Goal: Task Accomplishment & Management: Use online tool/utility

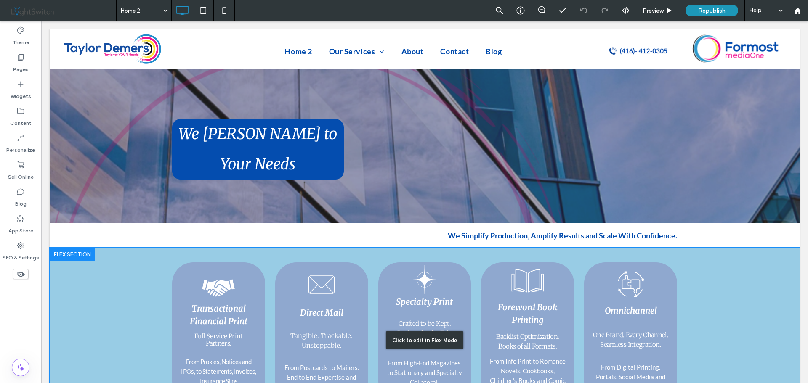
click at [417, 332] on div "Click to edit in Flex Mode" at bounding box center [424, 341] width 77 height 18
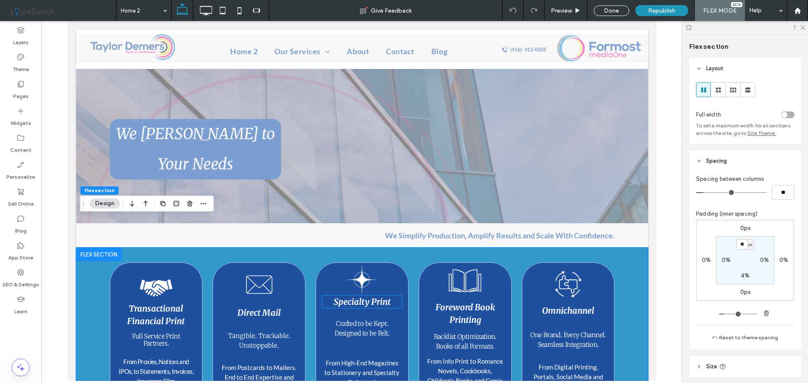
click at [359, 296] on p "Specialty Print" at bounding box center [362, 302] width 80 height 13
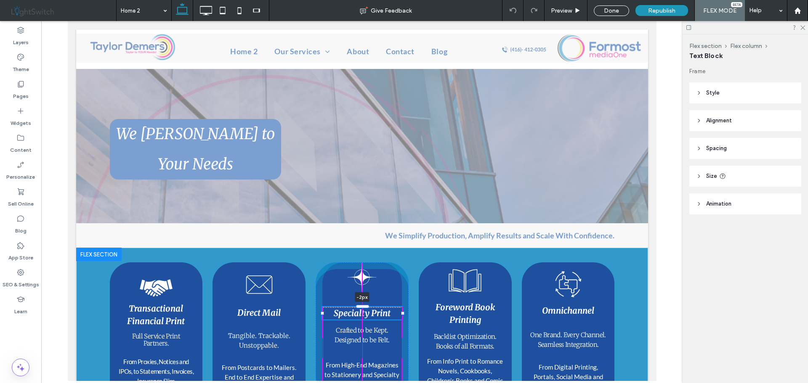
drag, startPoint x: 358, startPoint y: 266, endPoint x: 359, endPoint y: 284, distance: 18.1
click at [359, 284] on div "Transactional Financial Print Full Service Print Partners. From Proxies, Notice…" at bounding box center [361, 337] width 505 height 178
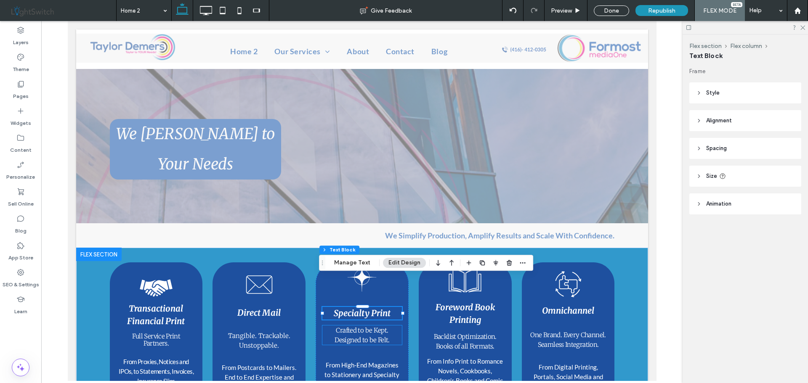
click at [356, 327] on span "﻿ Crafted to be Kept." at bounding box center [361, 331] width 52 height 8
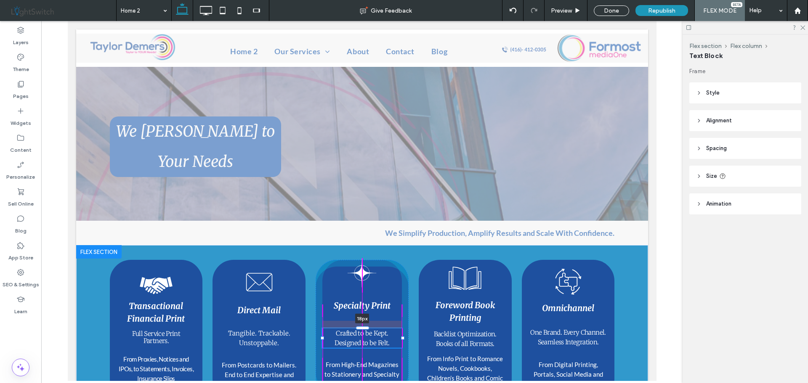
drag, startPoint x: 358, startPoint y: 293, endPoint x: 359, endPoint y: 308, distance: 14.3
click at [359, 308] on div "Transactional Financial Print Full Service Print Partners. From Proxies, Notice…" at bounding box center [361, 334] width 505 height 178
drag, startPoint x: 359, startPoint y: 269, endPoint x: 359, endPoint y: 276, distance: 6.3
click at [359, 276] on div "Transactional Financial Print Full Service Print Partners. From Proxies, Notice…" at bounding box center [361, 334] width 505 height 178
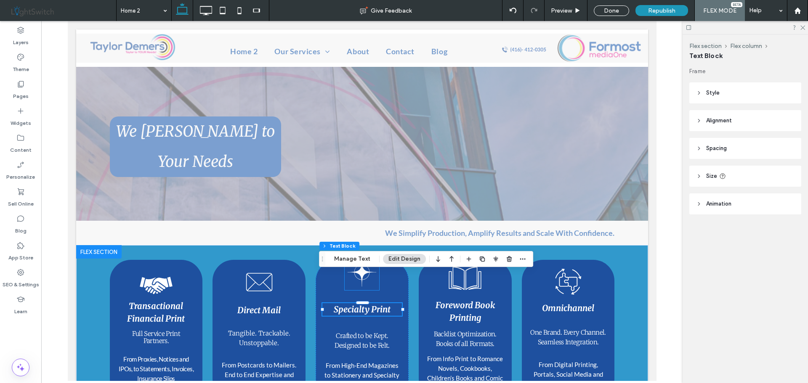
click at [360, 258] on icon at bounding box center [361, 272] width 29 height 29
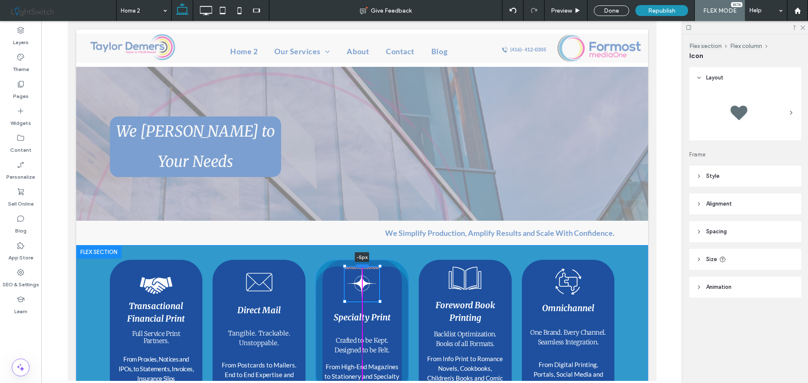
drag, startPoint x: 359, startPoint y: 224, endPoint x: 358, endPoint y: 237, distance: 12.6
click at [358, 265] on div at bounding box center [361, 266] width 13 height 3
click at [377, 299] on div at bounding box center [378, 300] width 3 height 3
type input "**"
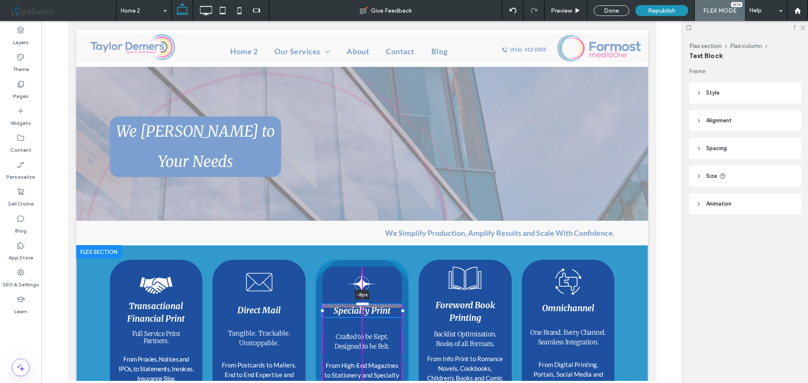
drag, startPoint x: 359, startPoint y: 279, endPoint x: 359, endPoint y: 270, distance: 8.9
click at [359, 270] on div "Transactional Financial Print Full Service Print Partners. From Proxies, Notice…" at bounding box center [361, 334] width 505 height 178
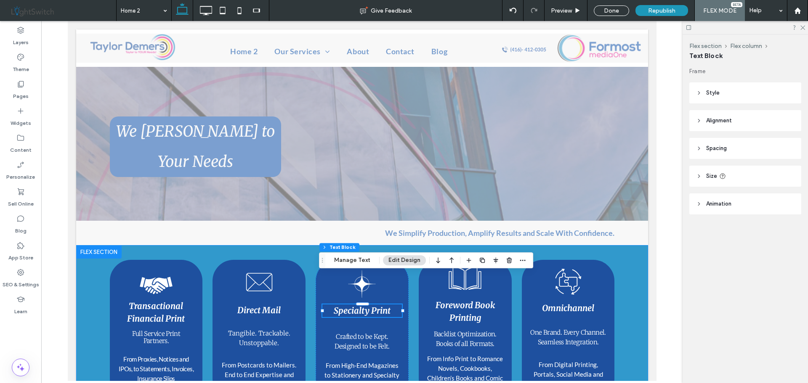
click at [407, 305] on div "Transactional Financial Print Full Service Print Partners. From Proxies, Notice…" at bounding box center [361, 334] width 505 height 178
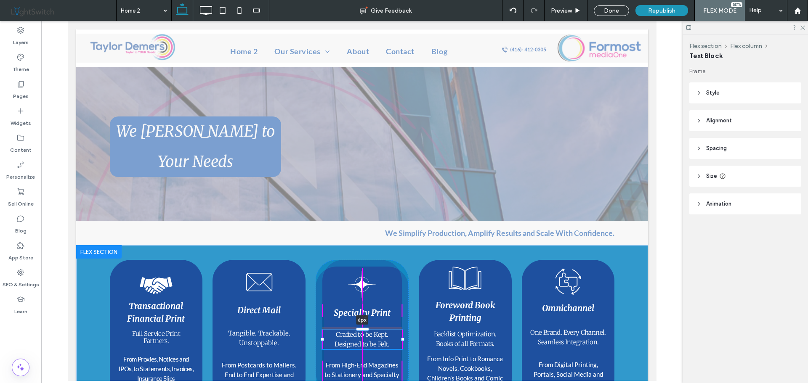
drag, startPoint x: 359, startPoint y: 302, endPoint x: 359, endPoint y: 297, distance: 5.1
click at [359, 297] on div "Transactional Financial Print Full Service Print Partners. From Proxies, Notice…" at bounding box center [361, 334] width 505 height 178
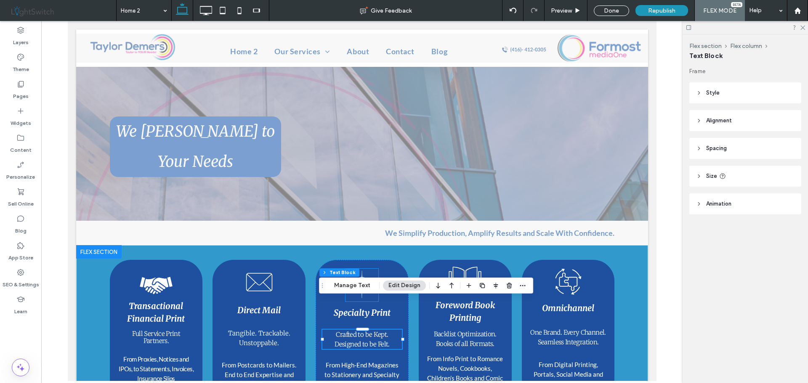
click at [390, 261] on div "Specialty Print ﻿ Crafted to be Kept. Designed to be Felt. 6px From High-End Ma…" at bounding box center [361, 330] width 93 height 140
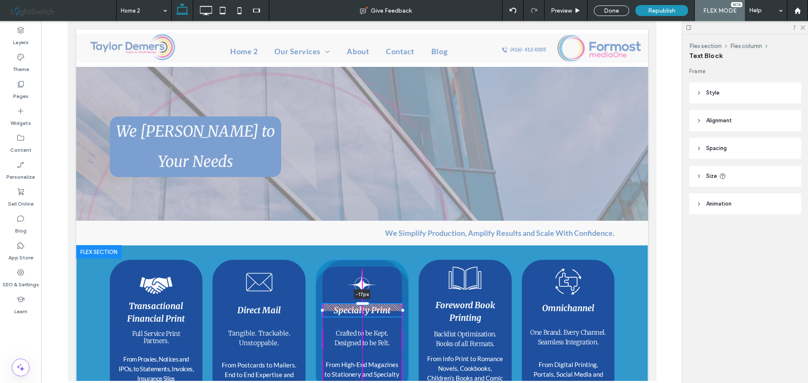
drag, startPoint x: 359, startPoint y: 275, endPoint x: 364, endPoint y: 271, distance: 6.0
click at [364, 271] on div "Transactional Financial Print Full Service Print Partners. From Proxies, Notice…" at bounding box center [361, 334] width 505 height 178
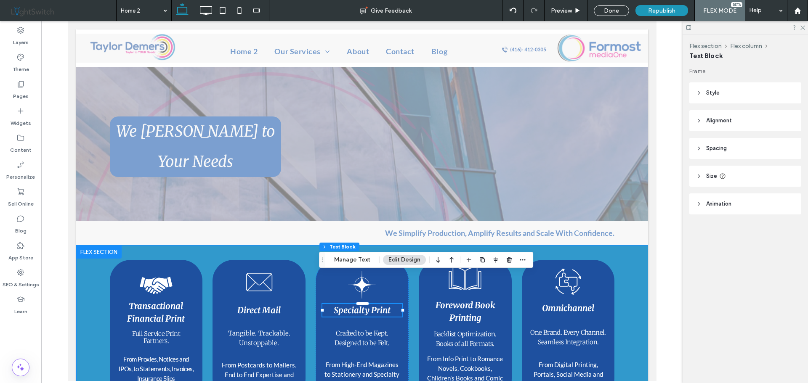
click at [406, 367] on div "Transactional Financial Print Full Service Print Partners. From Proxies, Notice…" at bounding box center [361, 334] width 505 height 178
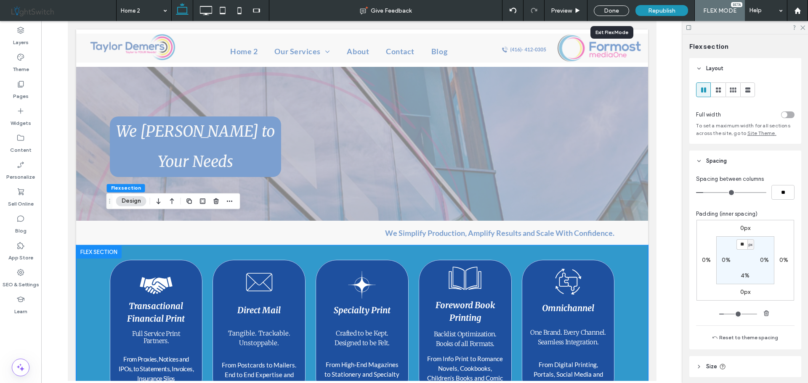
click at [614, 10] on div "Done" at bounding box center [611, 10] width 35 height 11
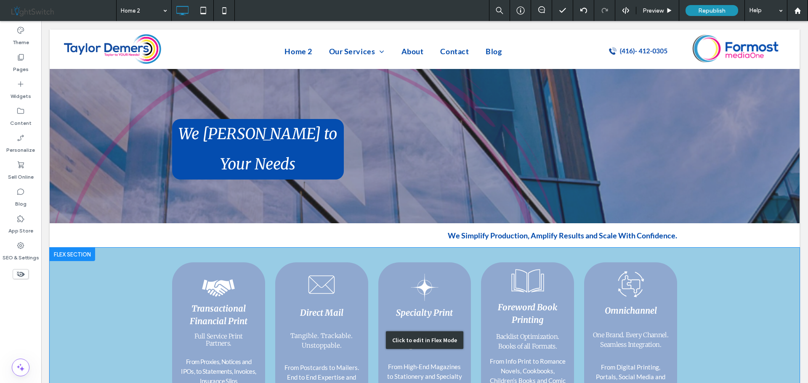
click at [525, 254] on div "Click to edit in Flex Mode" at bounding box center [425, 340] width 750 height 185
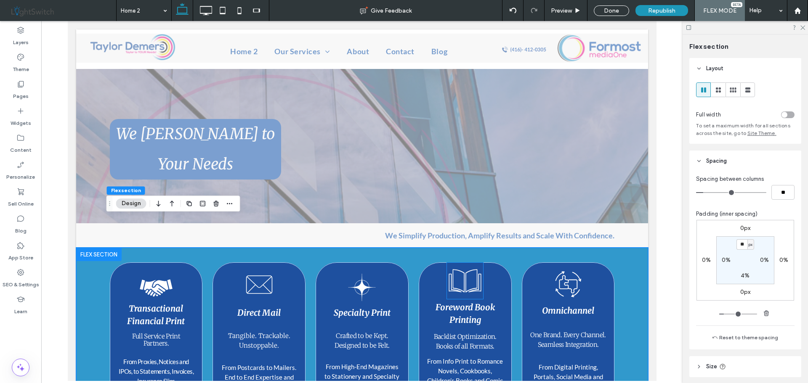
click at [460, 263] on icon at bounding box center [465, 281] width 36 height 36
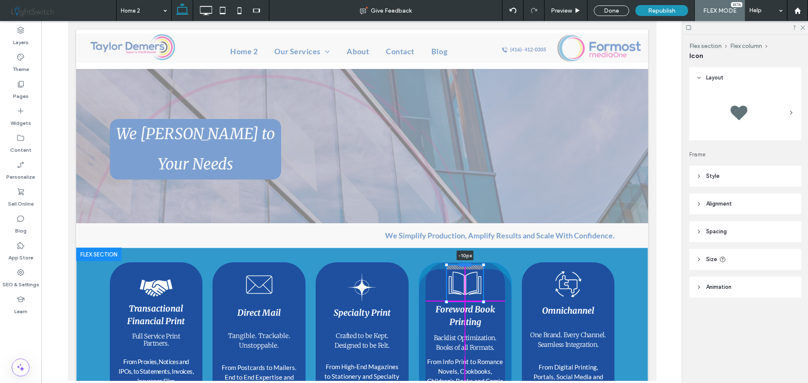
click at [461, 263] on div at bounding box center [464, 264] width 13 height 3
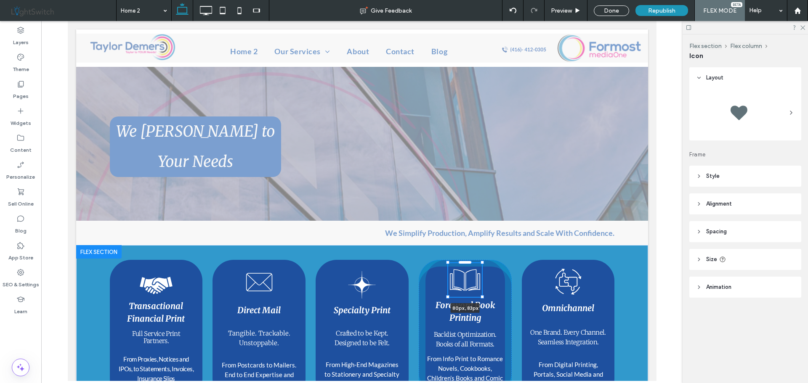
click at [477, 269] on div "Transactional Financial Print Full Service Print Partners. From Proxies, Notice…" at bounding box center [361, 334] width 505 height 178
type input "**"
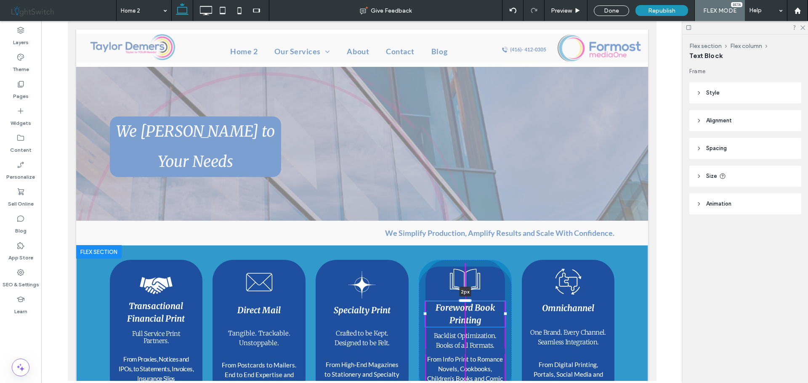
drag, startPoint x: 461, startPoint y: 267, endPoint x: 465, endPoint y: 281, distance: 14.0
click at [461, 299] on div at bounding box center [464, 300] width 13 height 3
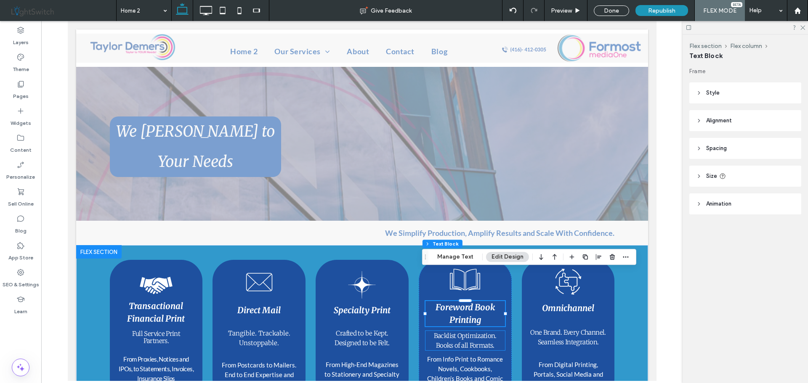
click at [466, 342] on span "Books of all Formats." at bounding box center [465, 346] width 59 height 8
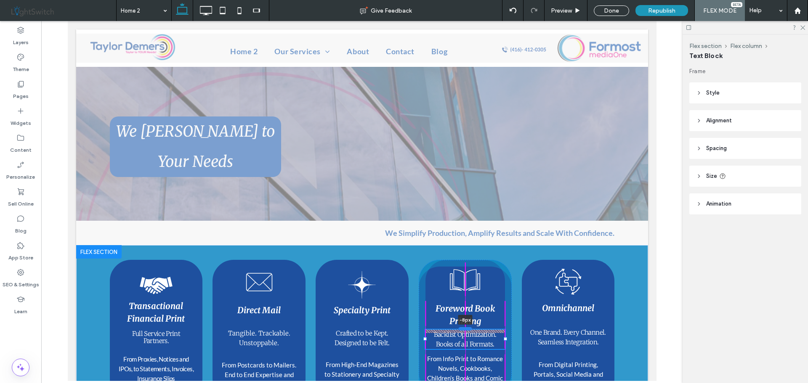
click at [462, 327] on div at bounding box center [464, 328] width 13 height 3
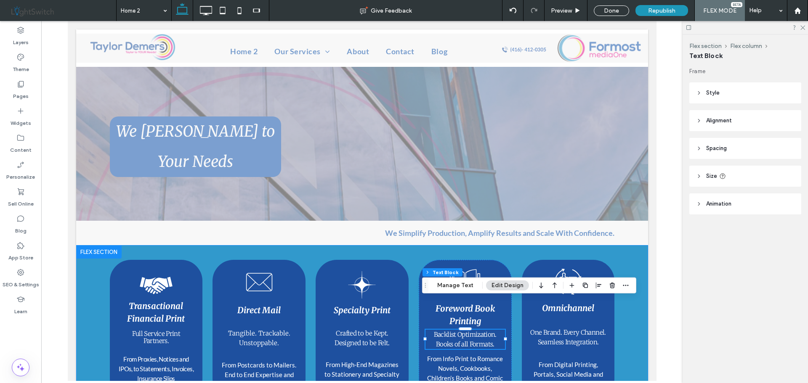
click at [512, 357] on div "Transactional Financial Print Full Service Print Partners. From Proxies, Notice…" at bounding box center [361, 334] width 505 height 178
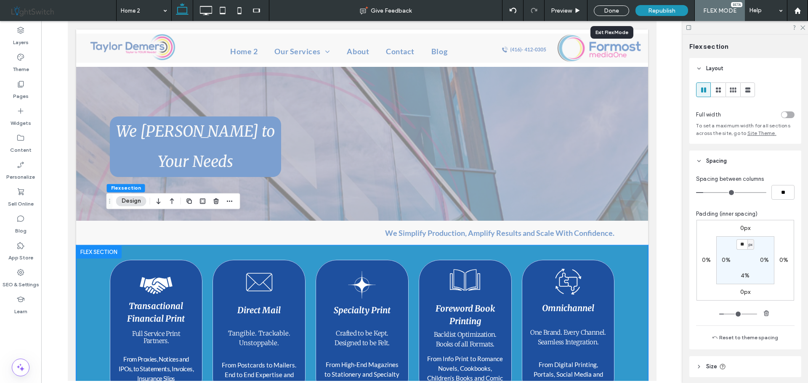
drag, startPoint x: 523, startPoint y: 125, endPoint x: 613, endPoint y: 7, distance: 148.3
click at [613, 7] on div "Done" at bounding box center [611, 10] width 35 height 11
